Goal: Task Accomplishment & Management: Complete application form

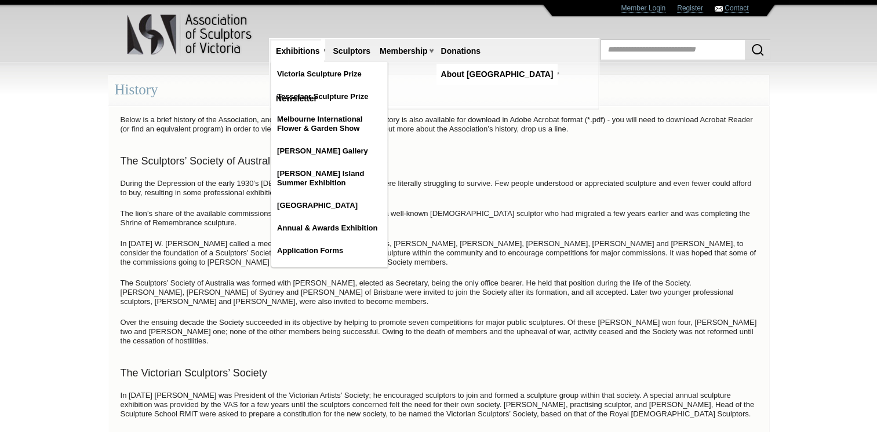
click at [291, 51] on link "Exhibitions" at bounding box center [297, 51] width 53 height 21
click at [317, 76] on link "Victoria Sculpture Prize" at bounding box center [329, 74] width 116 height 21
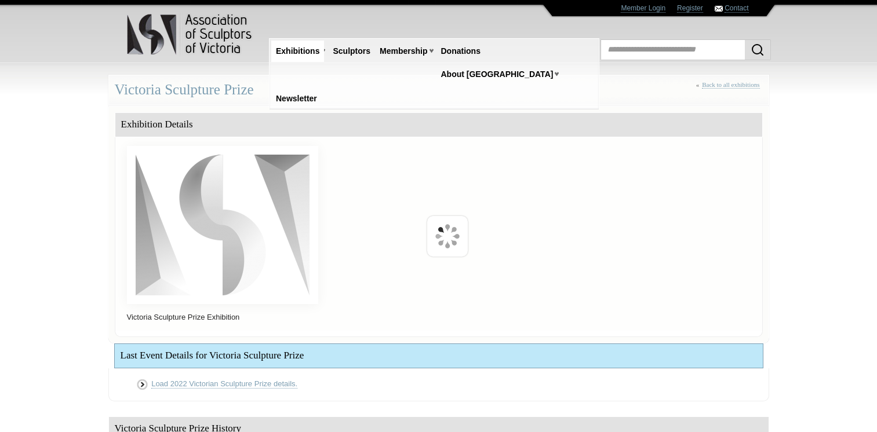
scroll to position [232, 0]
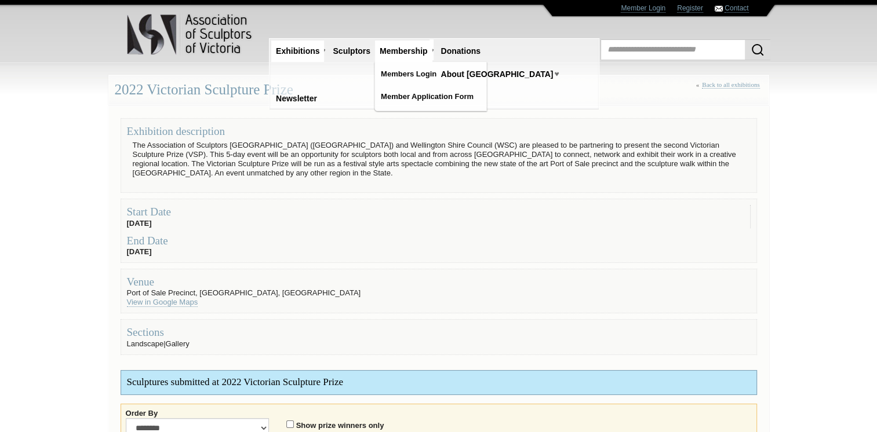
click at [417, 52] on link "Membership" at bounding box center [403, 51] width 57 height 21
click at [442, 80] on link "Members Login" at bounding box center [433, 74] width 116 height 21
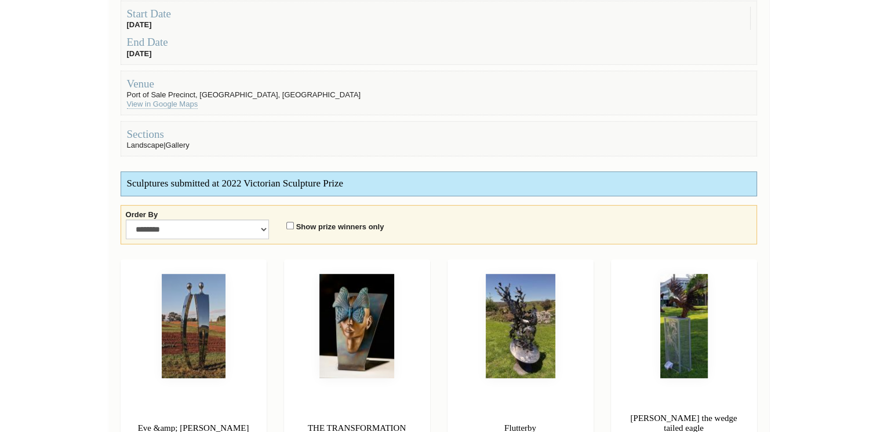
scroll to position [116, 0]
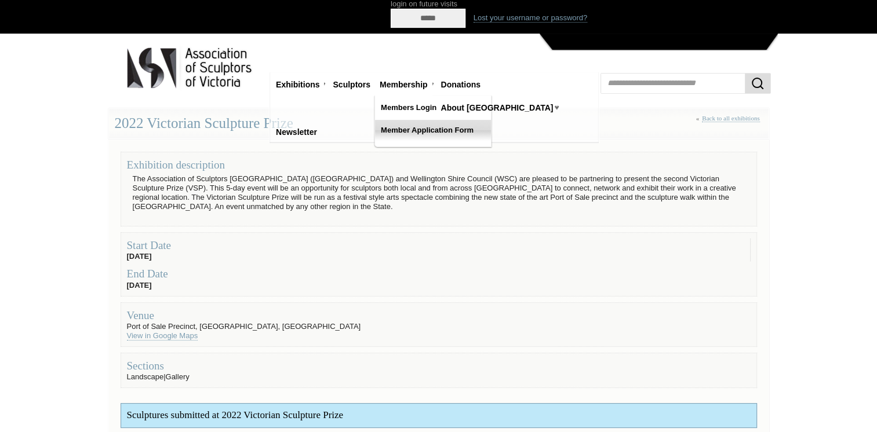
click at [434, 132] on link "Member Application Form" at bounding box center [433, 130] width 116 height 21
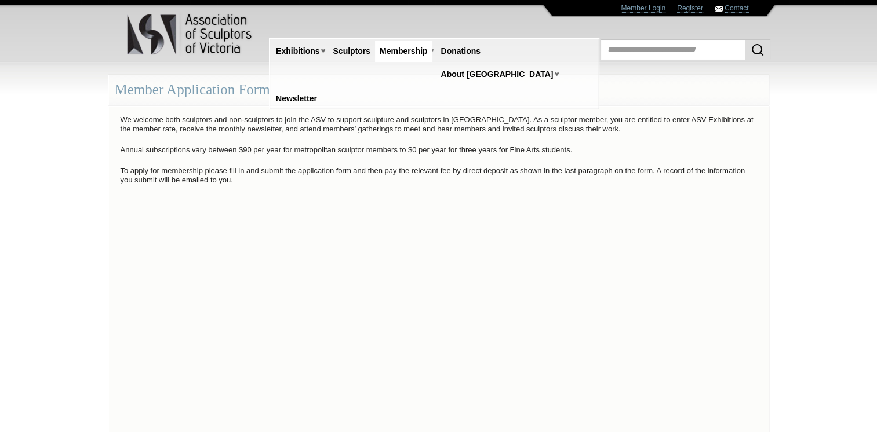
drag, startPoint x: 481, startPoint y: 117, endPoint x: 584, endPoint y: 128, distance: 103.8
click at [584, 128] on p "We welcome both sculptors and non-sculptors to join the ASV to support sculptur…" at bounding box center [439, 124] width 648 height 24
drag, startPoint x: 584, startPoint y: 128, endPoint x: 545, endPoint y: 128, distance: 38.8
click at [545, 128] on p "We welcome both sculptors and non-sculptors to join the ASV to support sculptur…" at bounding box center [439, 124] width 648 height 24
click at [338, 163] on p "To apply for membership please fill in and submit the application form and then…" at bounding box center [439, 175] width 648 height 24
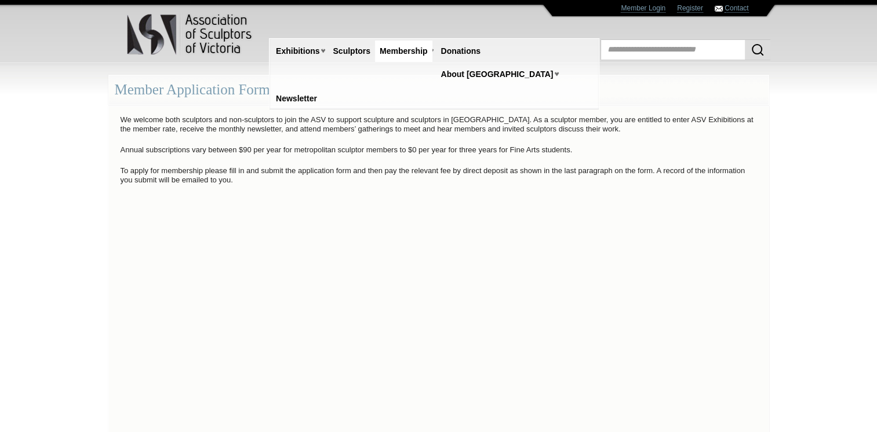
drag, startPoint x: 118, startPoint y: 118, endPoint x: 591, endPoint y: 150, distance: 474.6
click at [591, 150] on div "We welcome both sculptors and non-sculptors to join the ASV to support sculptur…" at bounding box center [438, 325] width 661 height 438
copy div "We welcome both sculptors and non-sculptors to join the ASV to support sculptur…"
